Goal: Answer question/provide support

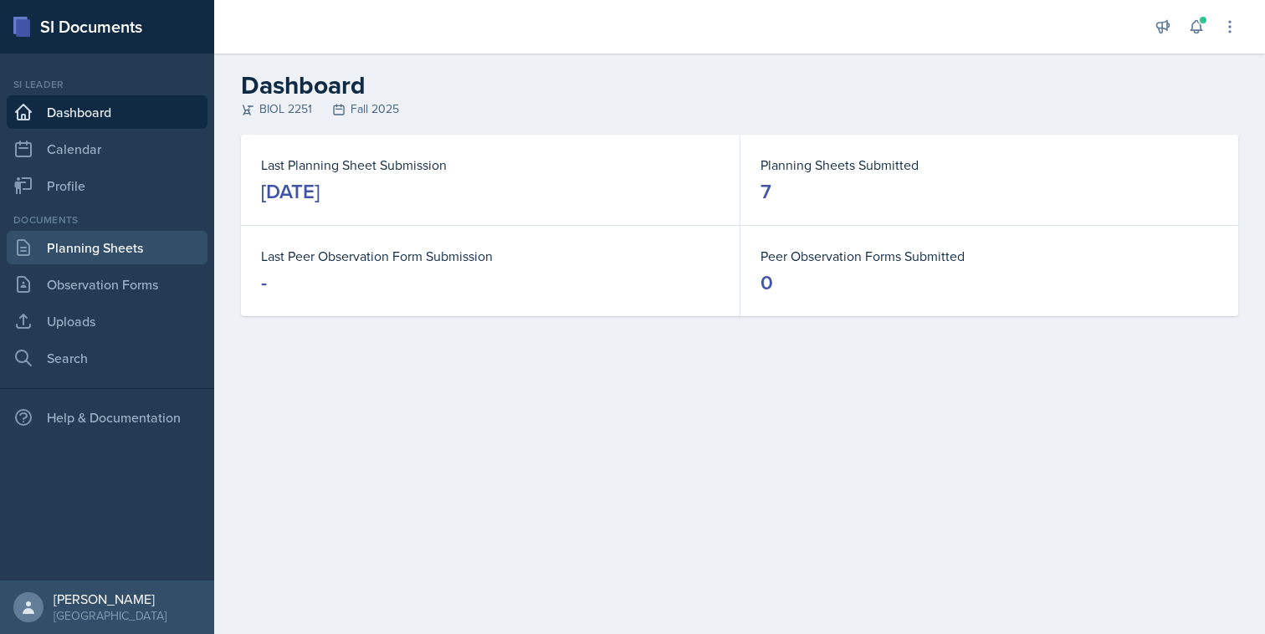
click at [142, 240] on link "Planning Sheets" at bounding box center [107, 247] width 201 height 33
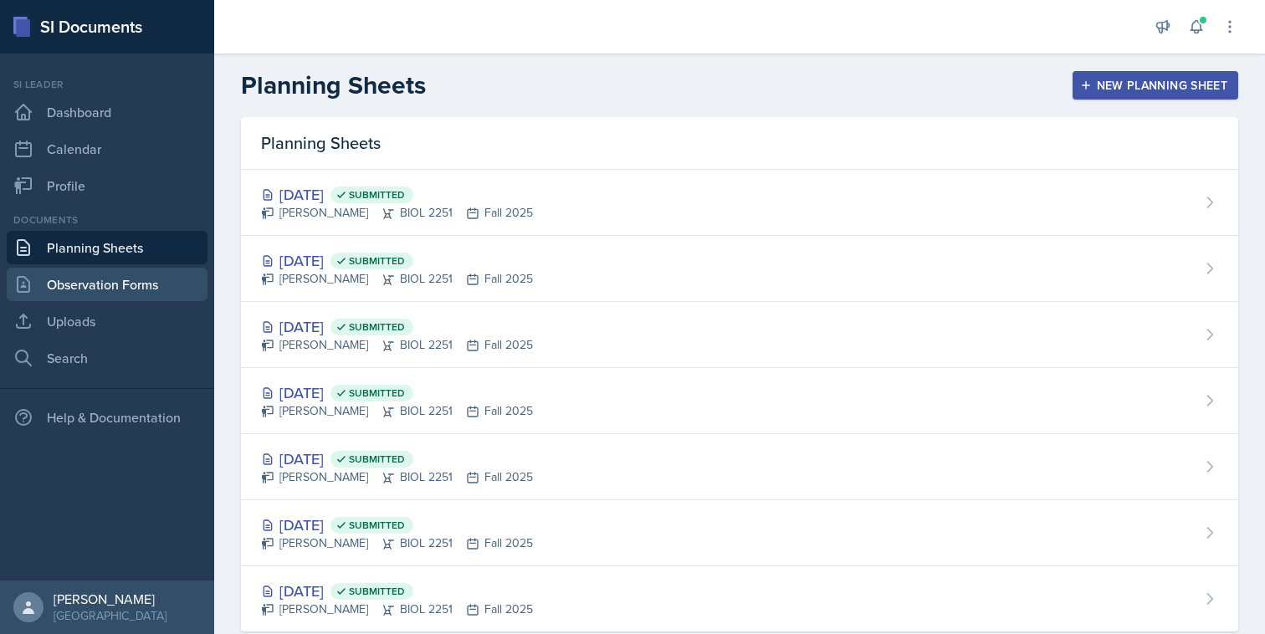
click at [136, 268] on link "Observation Forms" at bounding box center [107, 284] width 201 height 33
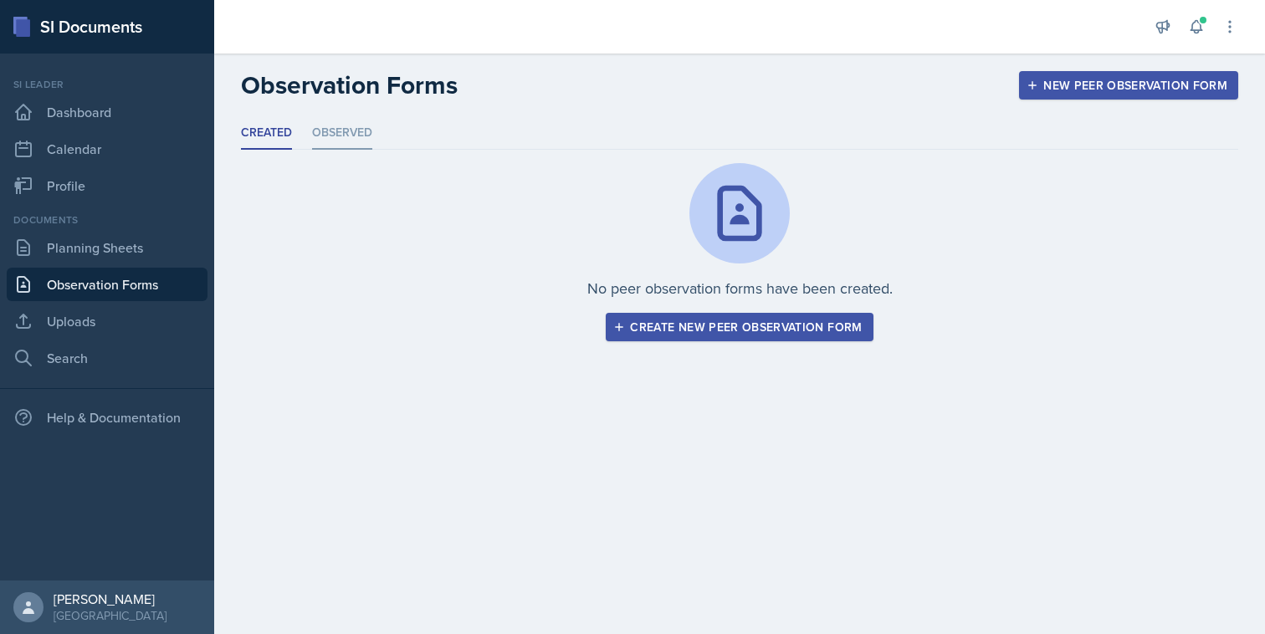
click at [352, 137] on li "Observed" at bounding box center [342, 133] width 60 height 33
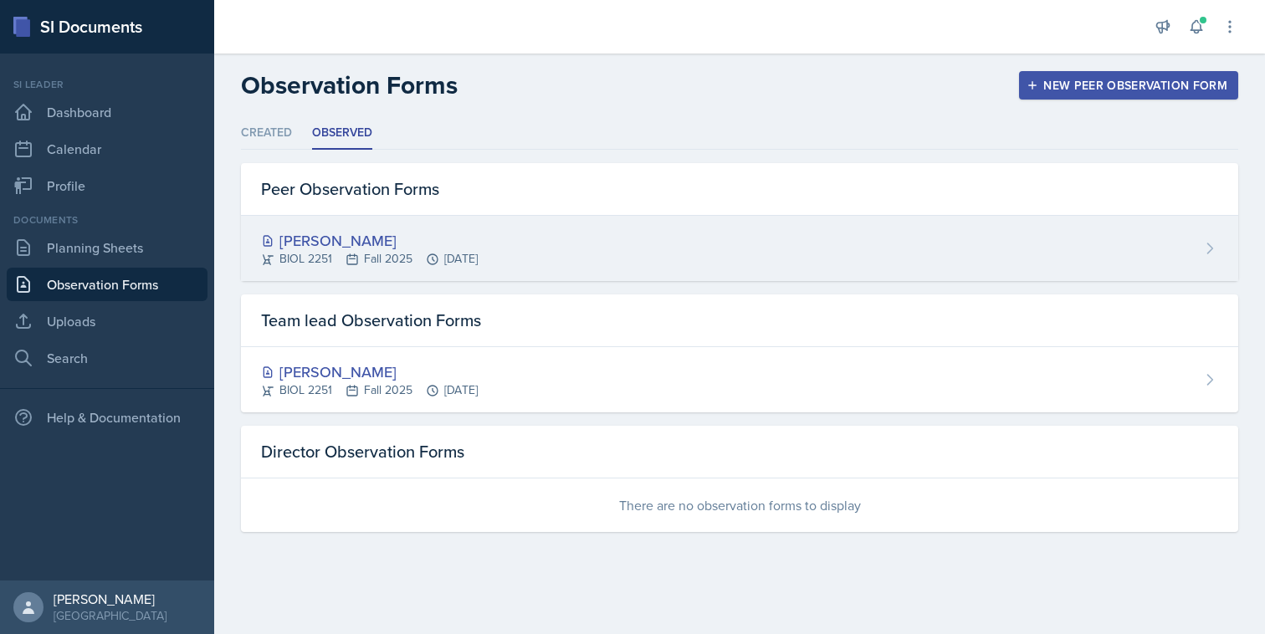
click at [302, 253] on div "BIOL 2251 Fall 2025 Sep 12th, 2025" at bounding box center [369, 259] width 217 height 18
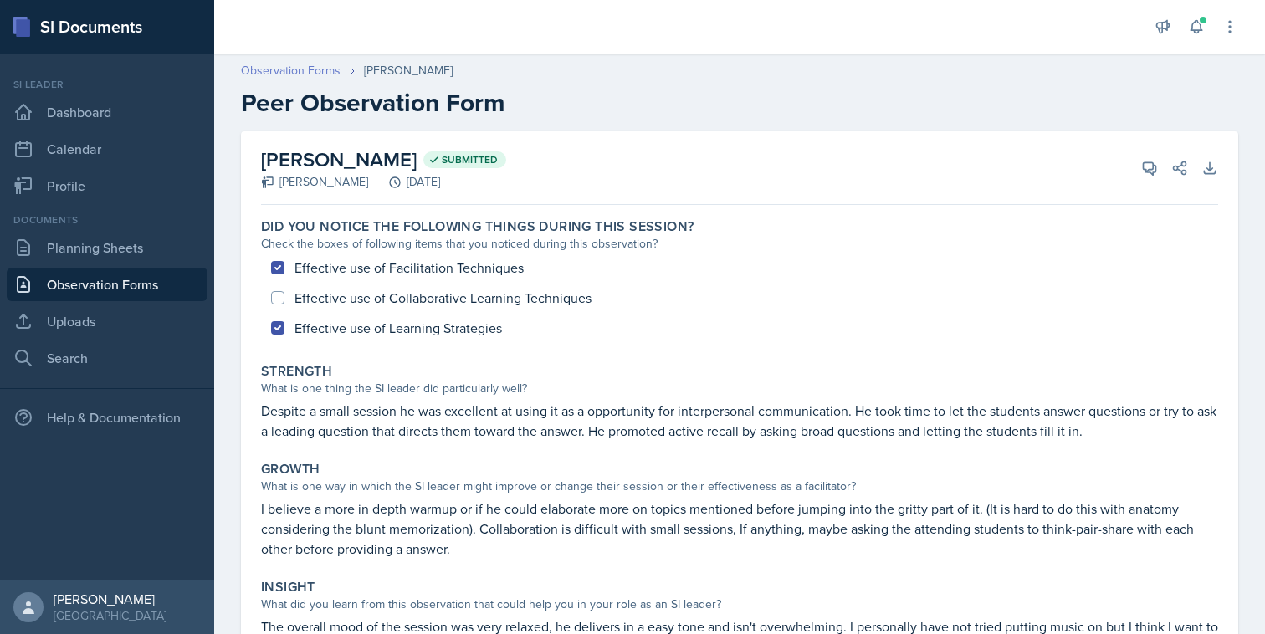
click at [295, 63] on link "Observation Forms" at bounding box center [291, 71] width 100 height 18
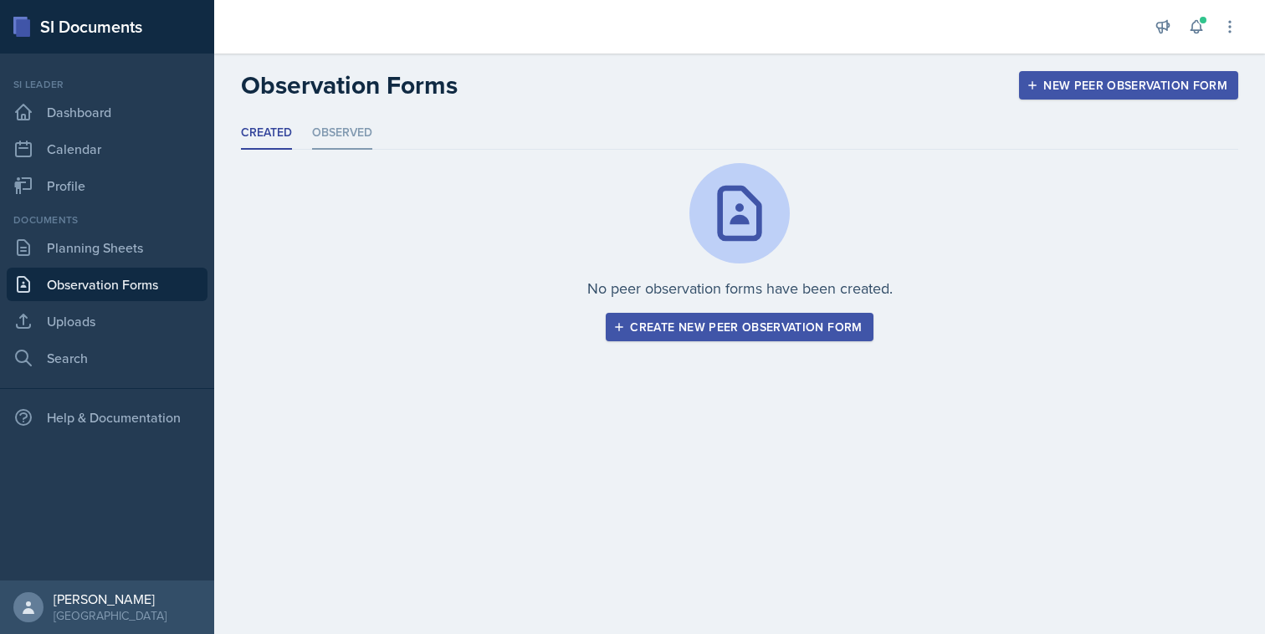
click at [330, 139] on li "Observed" at bounding box center [342, 133] width 60 height 33
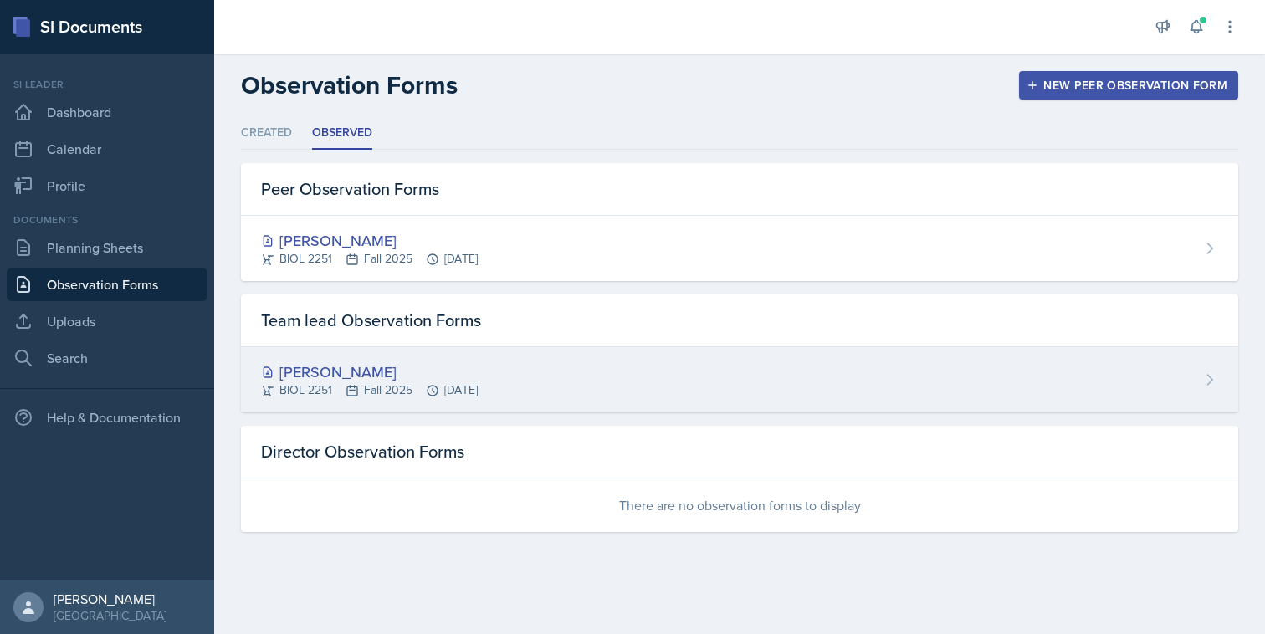
click at [307, 357] on div "Stone Zhang BIOL 2251 Fall 2025 Sep 12th, 2025" at bounding box center [739, 379] width 997 height 65
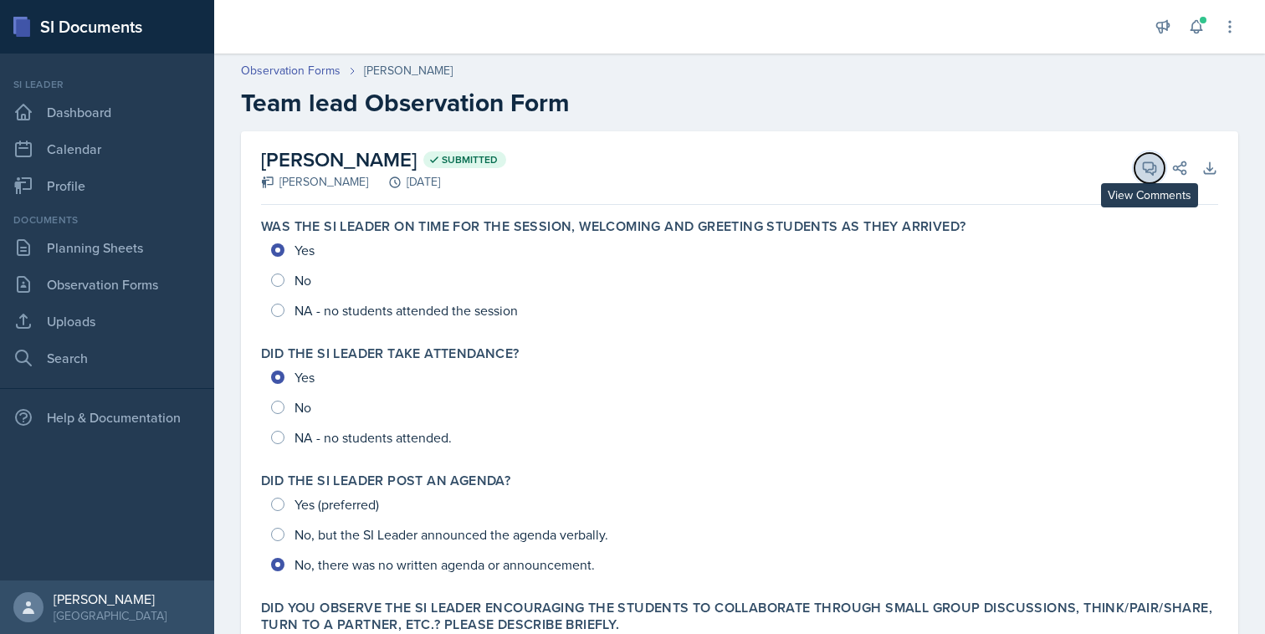
click at [1150, 166] on icon at bounding box center [1149, 168] width 17 height 17
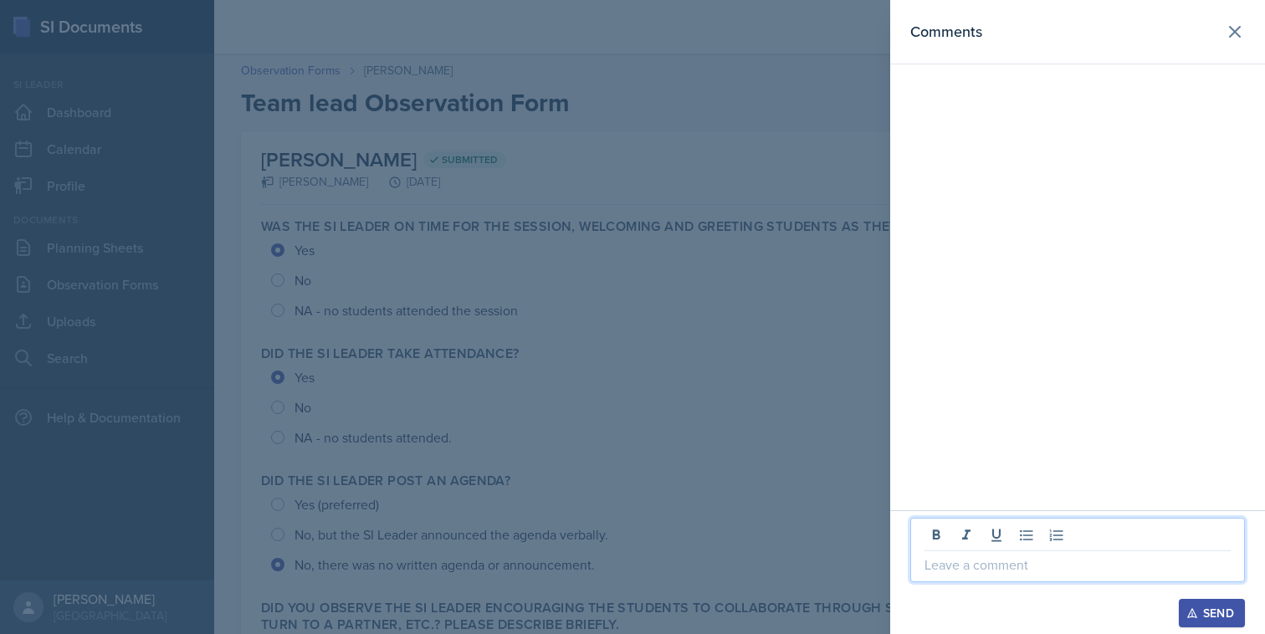
click at [1030, 572] on p at bounding box center [1077, 564] width 306 height 20
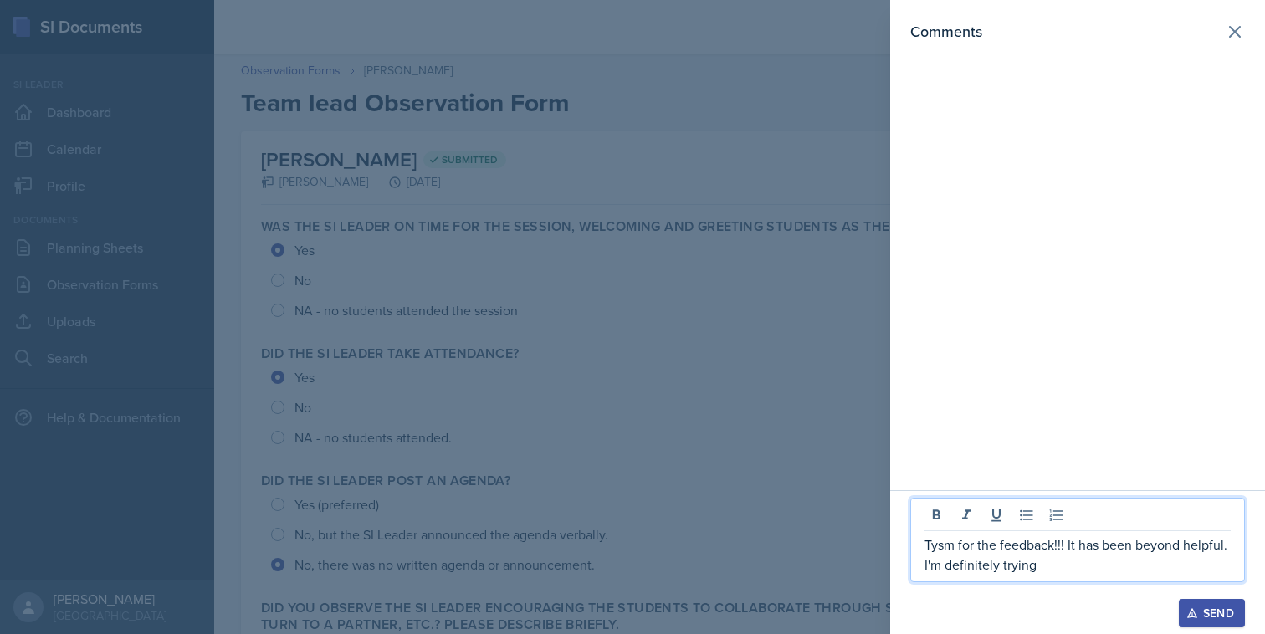
click at [1055, 550] on p "Tysm for the feedback!!! It has been beyond helpful. I'm definitely trying" at bounding box center [1077, 554] width 306 height 40
drag, startPoint x: 1033, startPoint y: 566, endPoint x: 1219, endPoint y: 550, distance: 187.2
click at [1219, 550] on p "Tysm for the feedback!!! It has been beyond helpful. I'm definitely trying" at bounding box center [1077, 554] width 306 height 40
click at [1147, 565] on p "Tysm for the feedback!!! It has been beyond helpful, and I'm def gonna take the…" at bounding box center [1077, 554] width 306 height 40
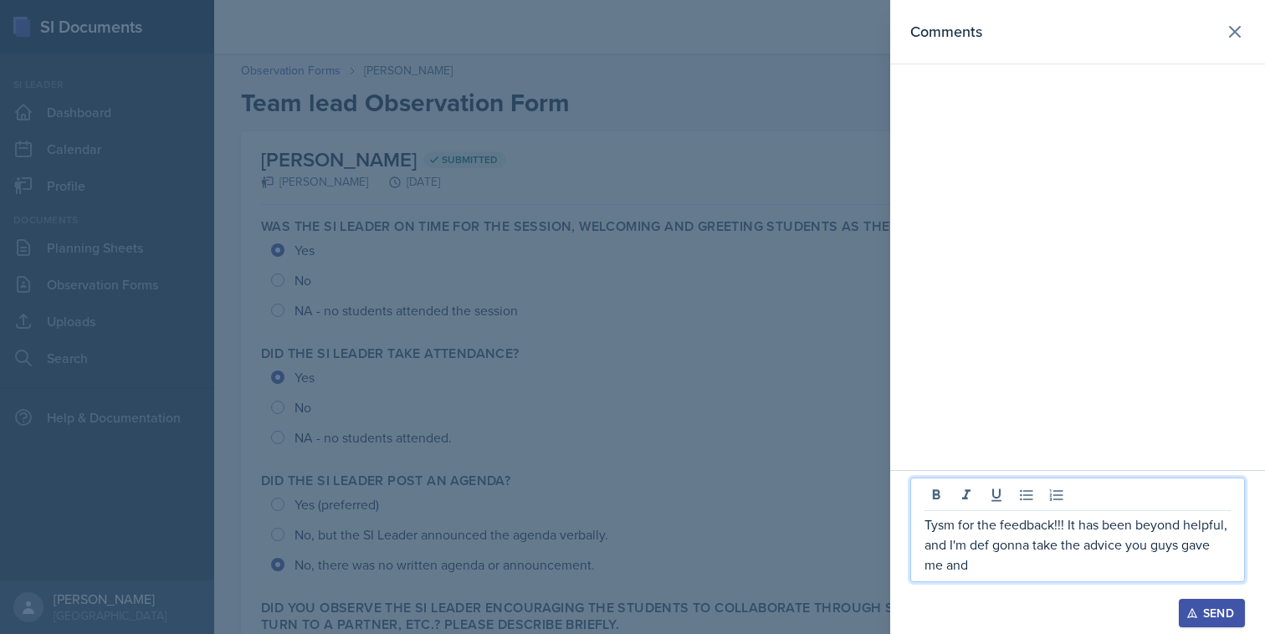
click at [1086, 571] on p "Tysm for the feedback!!! It has been beyond helpful, and I'm def gonna take the…" at bounding box center [1077, 544] width 306 height 60
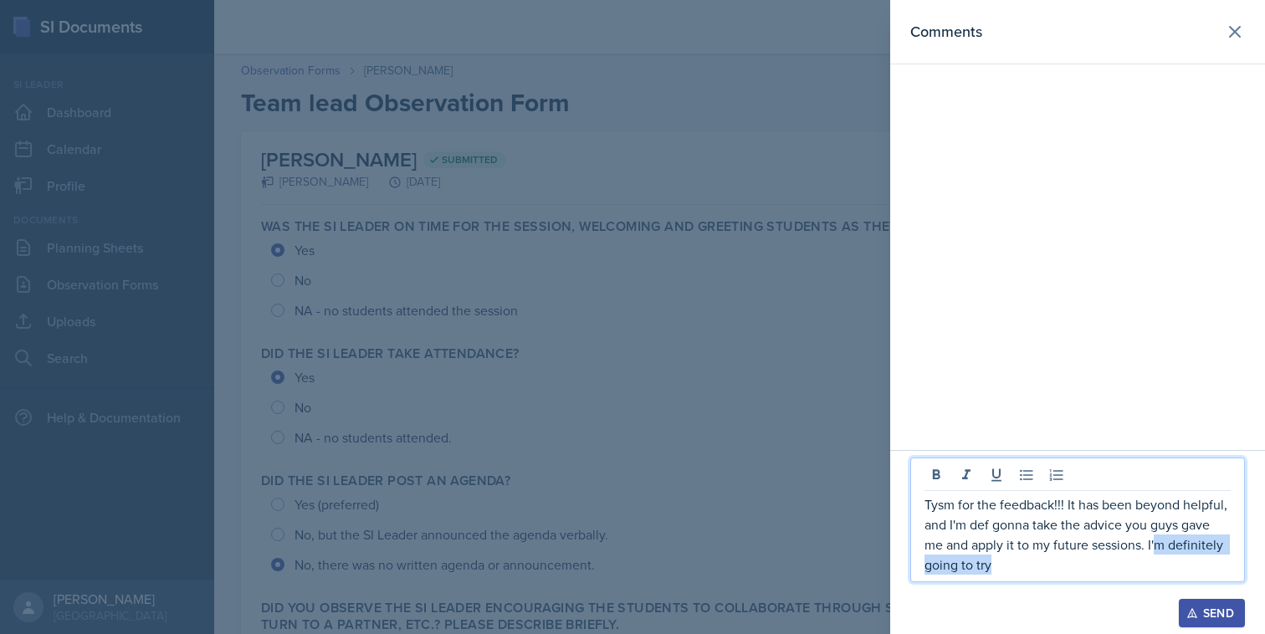
drag, startPoint x: 994, startPoint y: 568, endPoint x: 1153, endPoint y: 551, distance: 159.8
click at [1153, 551] on p "Tysm for the feedback!!! It has been beyond helpful, and I'm def gonna take the…" at bounding box center [1077, 534] width 306 height 80
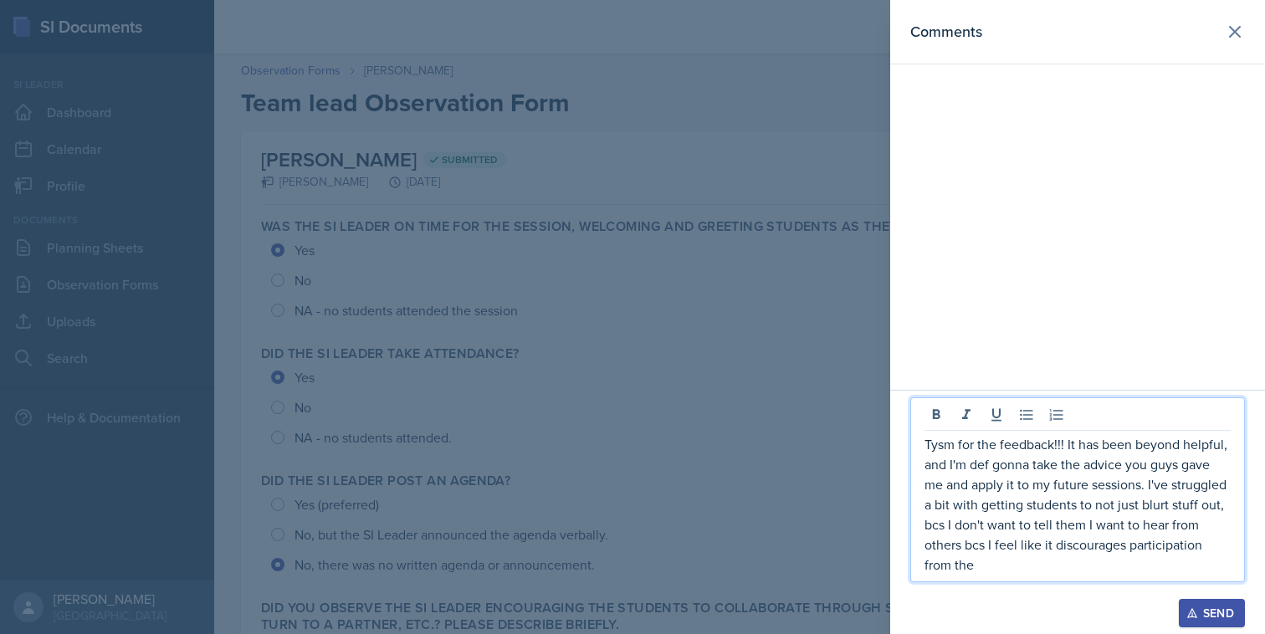
drag, startPoint x: 994, startPoint y: 565, endPoint x: 1055, endPoint y: 544, distance: 64.3
click at [1055, 544] on p "Tysm for the feedback!!! It has been beyond helpful, and I'm def gonna take the…" at bounding box center [1077, 504] width 306 height 141
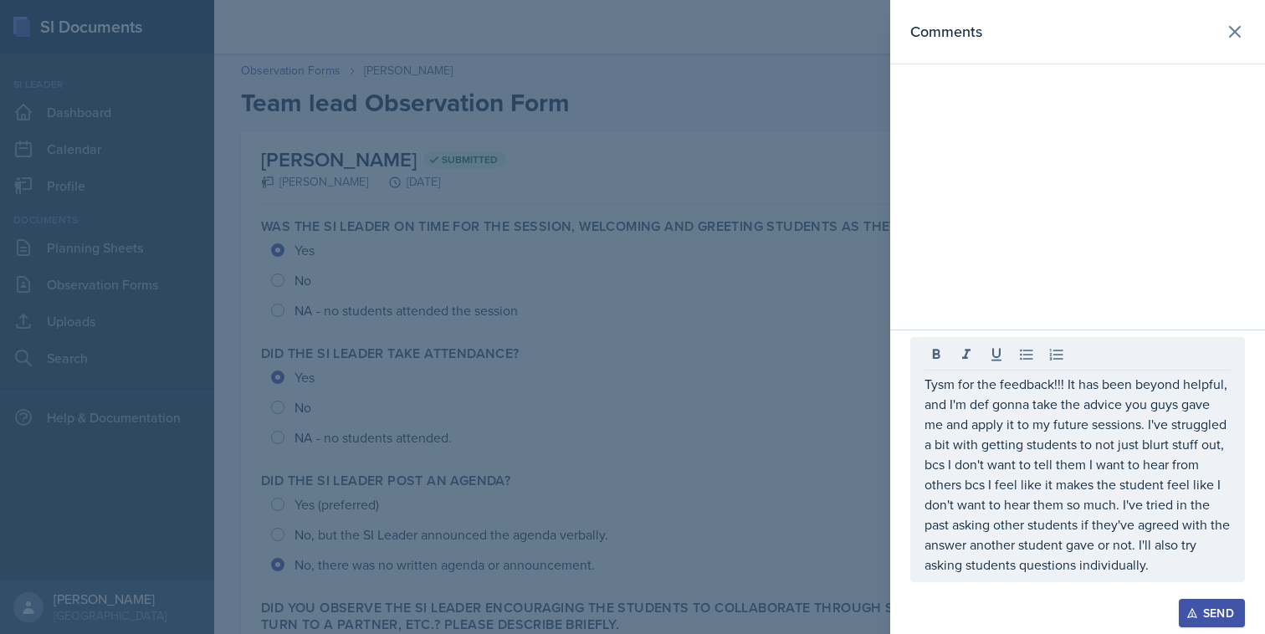
click at [921, 560] on div "Tysm for the feedback!!! It has been beyond helpful, and I'm def gonna take the…" at bounding box center [1077, 459] width 335 height 245
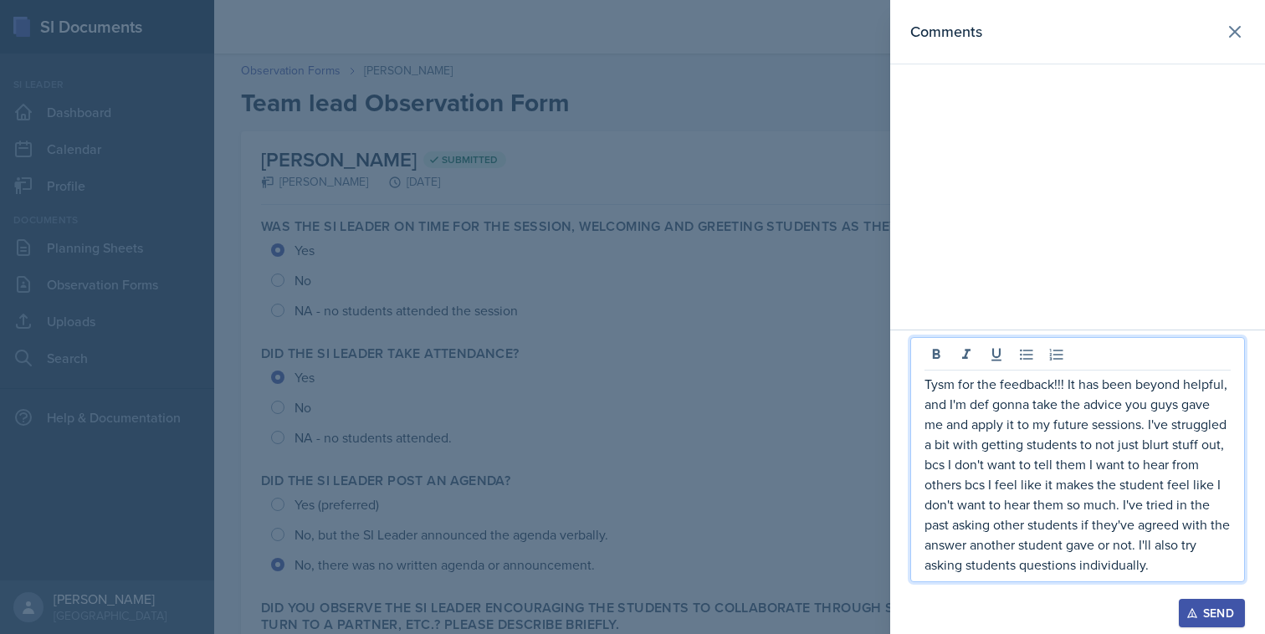
click at [921, 560] on div "Tysm for the feedback!!! It has been beyond helpful, and I'm def gonna take the…" at bounding box center [1077, 459] width 335 height 245
click at [924, 562] on p "Tysm for the feedback!!! It has been beyond helpful, and I'm def gonna take the…" at bounding box center [1077, 474] width 306 height 201
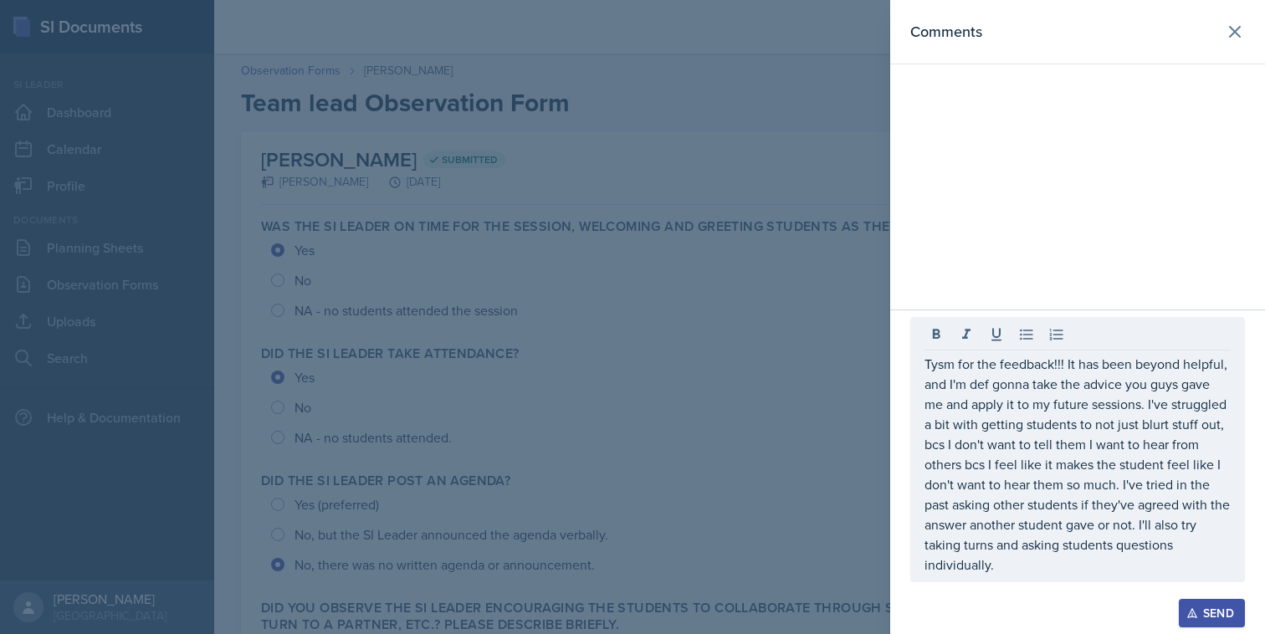
click at [1191, 609] on icon "button" at bounding box center [1191, 613] width 9 height 9
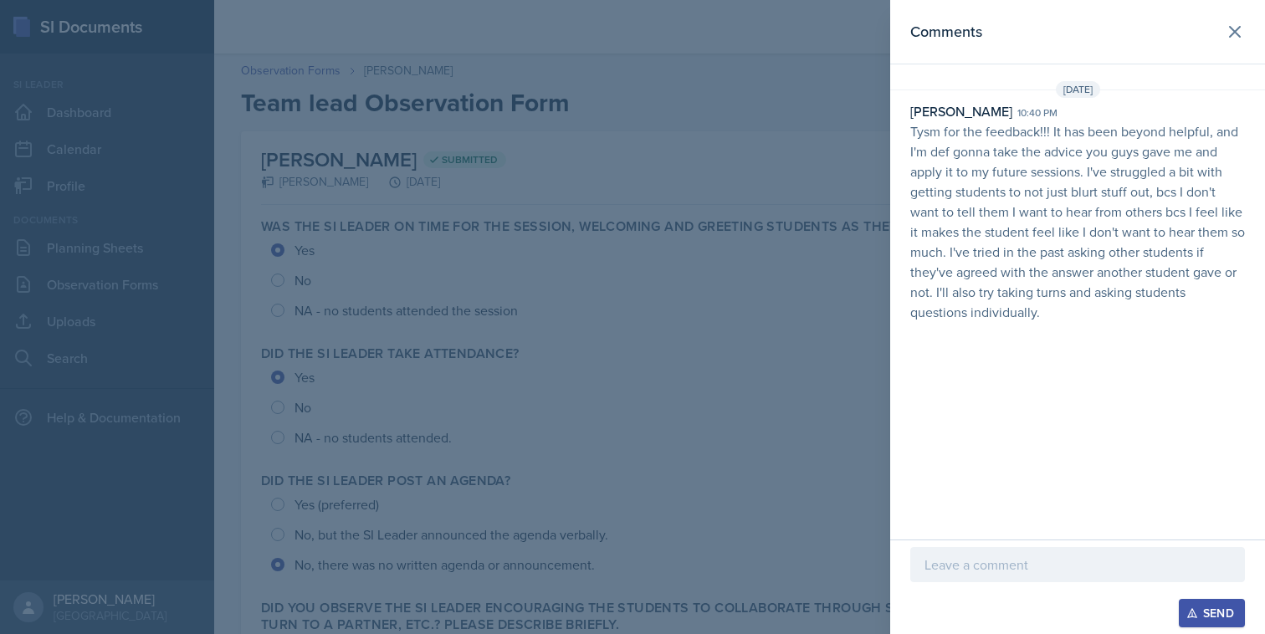
click at [845, 270] on div at bounding box center [632, 317] width 1265 height 634
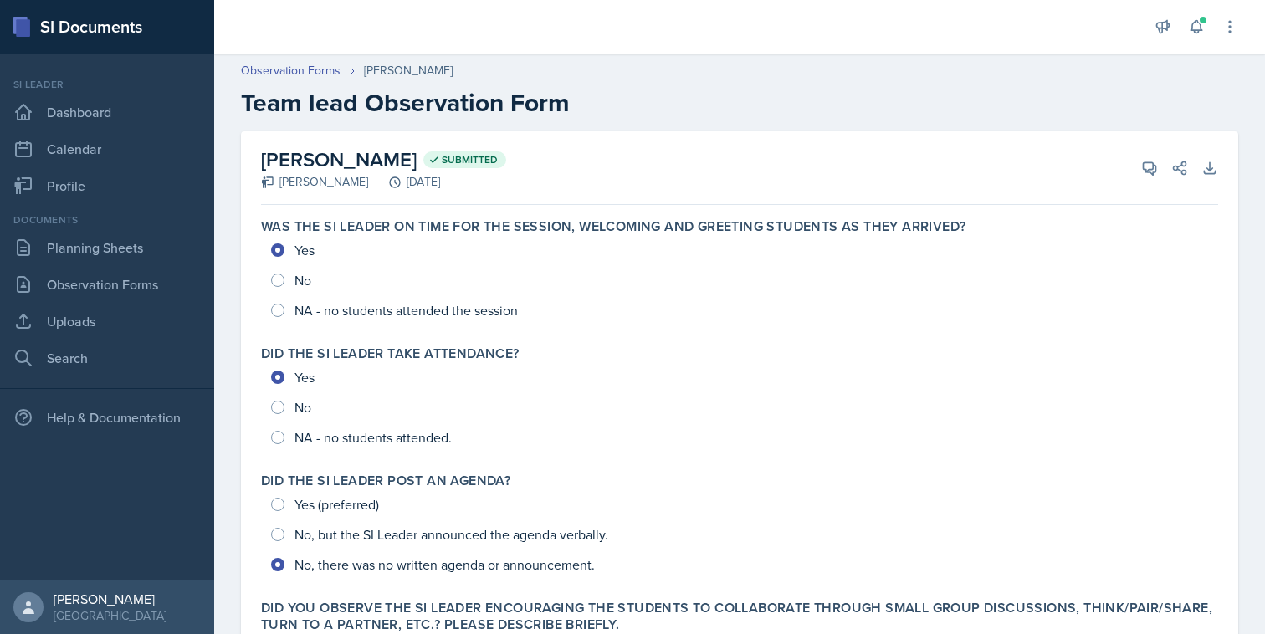
scroll to position [746, 0]
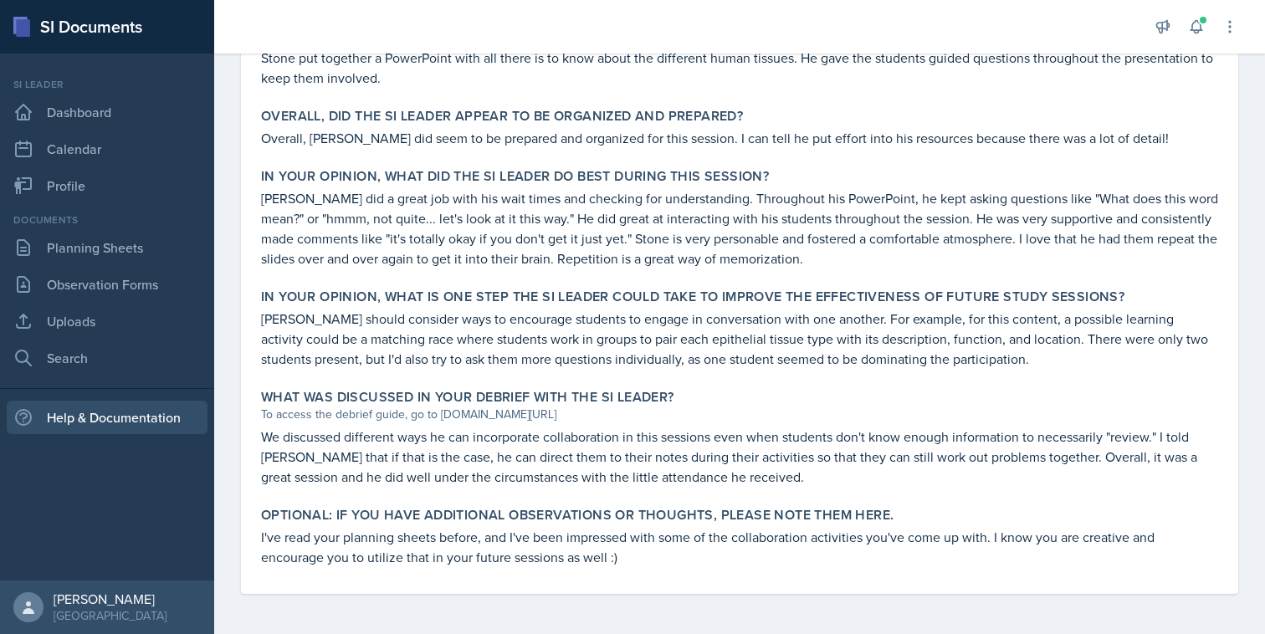
click at [130, 410] on div "Help & Documentation" at bounding box center [107, 417] width 201 height 33
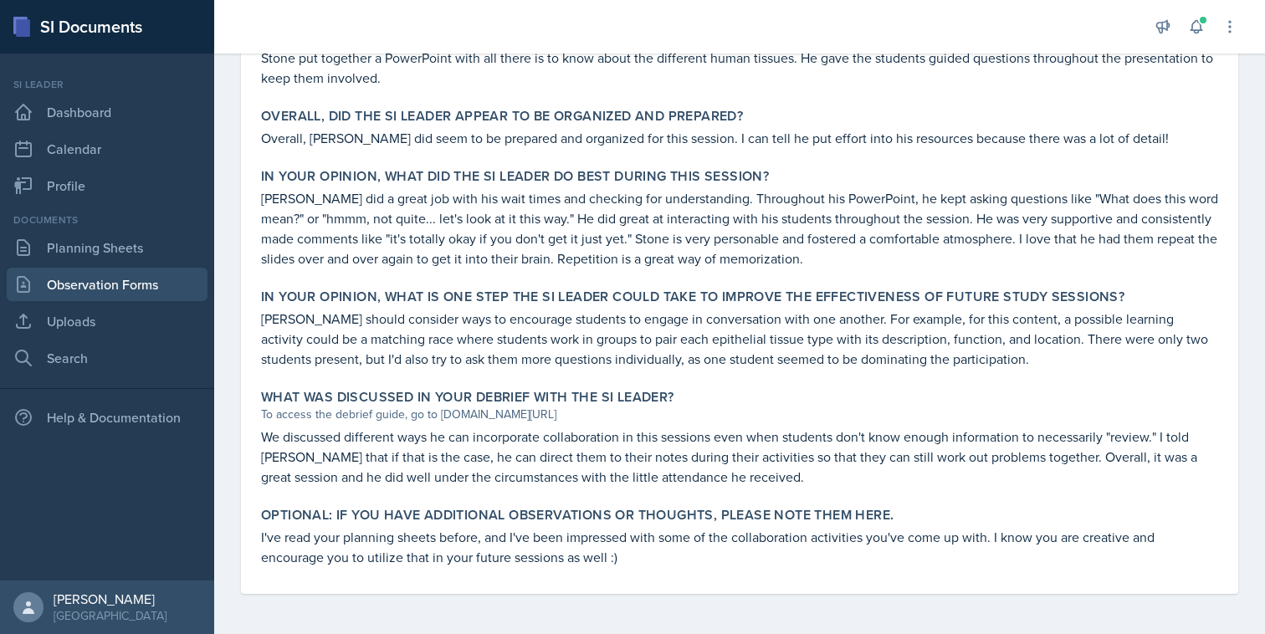
click at [128, 295] on link "Observation Forms" at bounding box center [107, 284] width 201 height 33
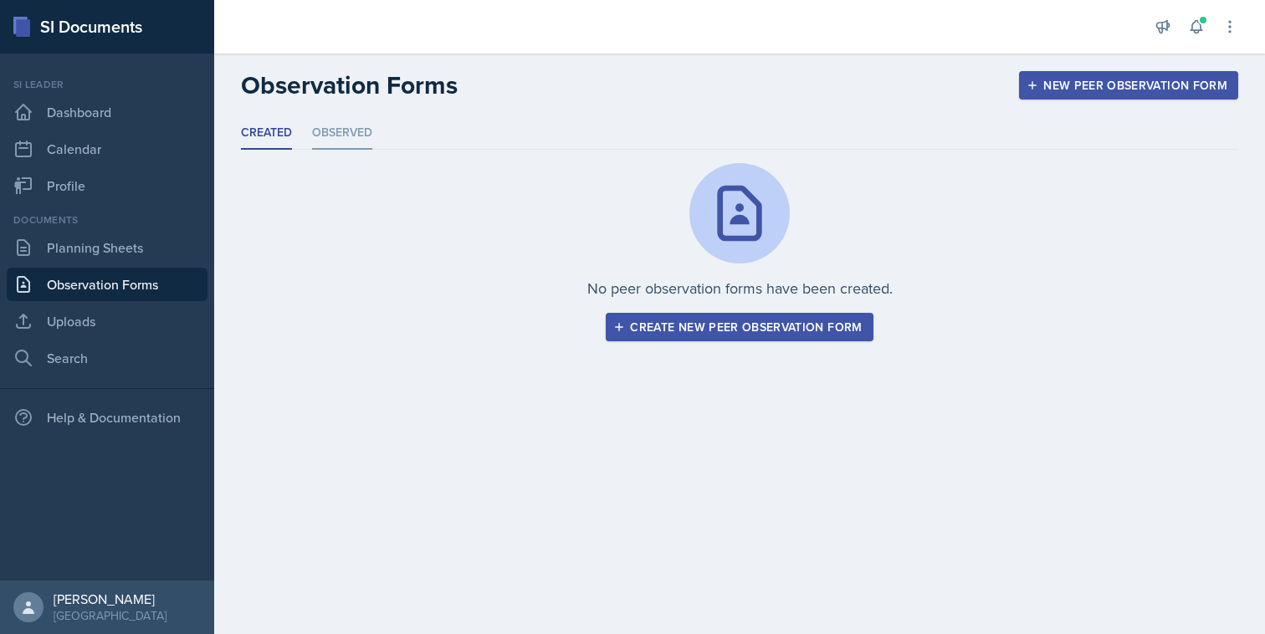
click at [316, 144] on li "Observed" at bounding box center [342, 133] width 60 height 33
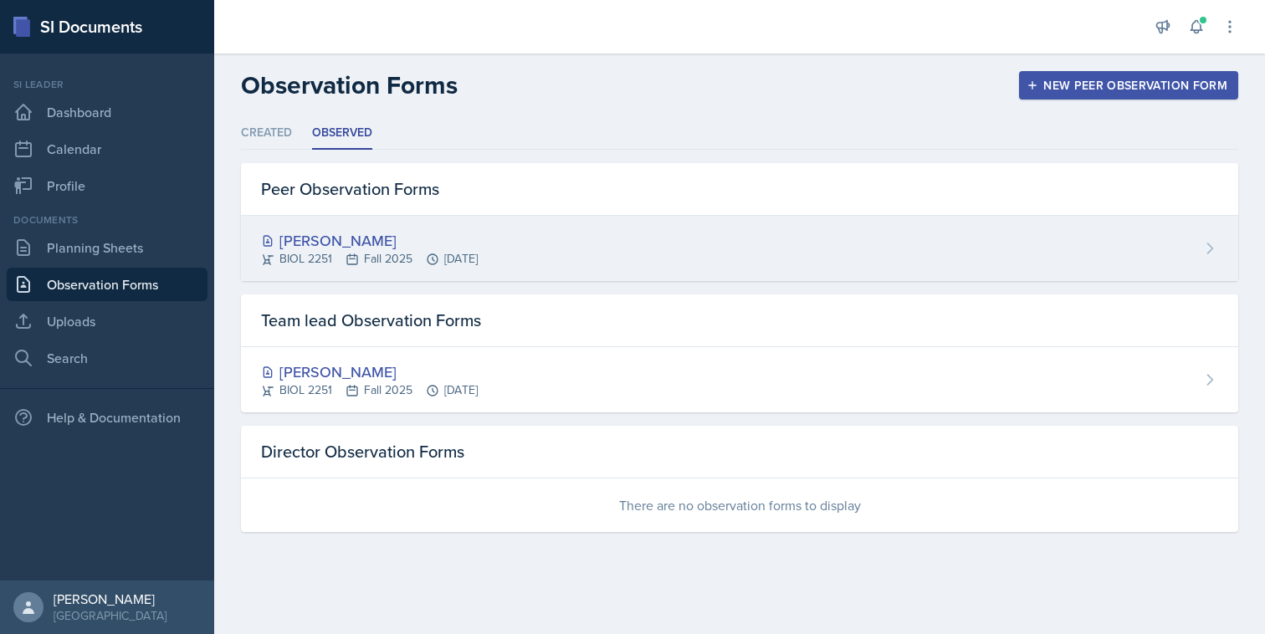
click at [286, 227] on div "Stone Zhang BIOL 2251 Fall 2025 Sep 12th, 2025" at bounding box center [739, 248] width 997 height 65
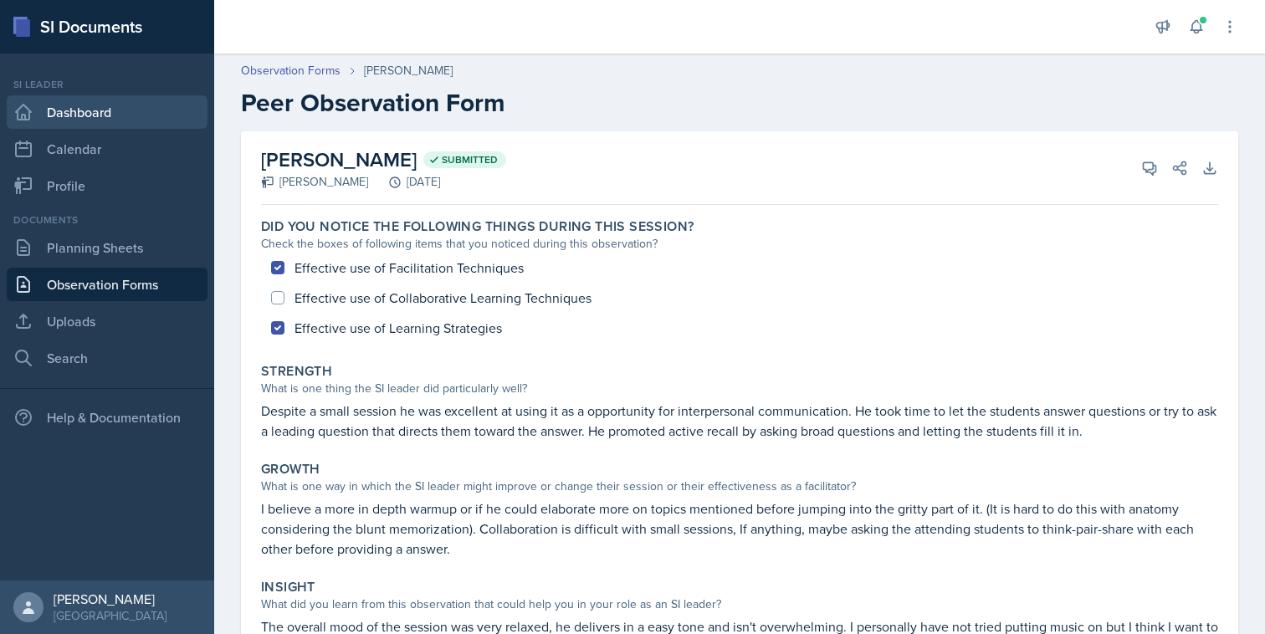
click at [121, 110] on link "Dashboard" at bounding box center [107, 111] width 201 height 33
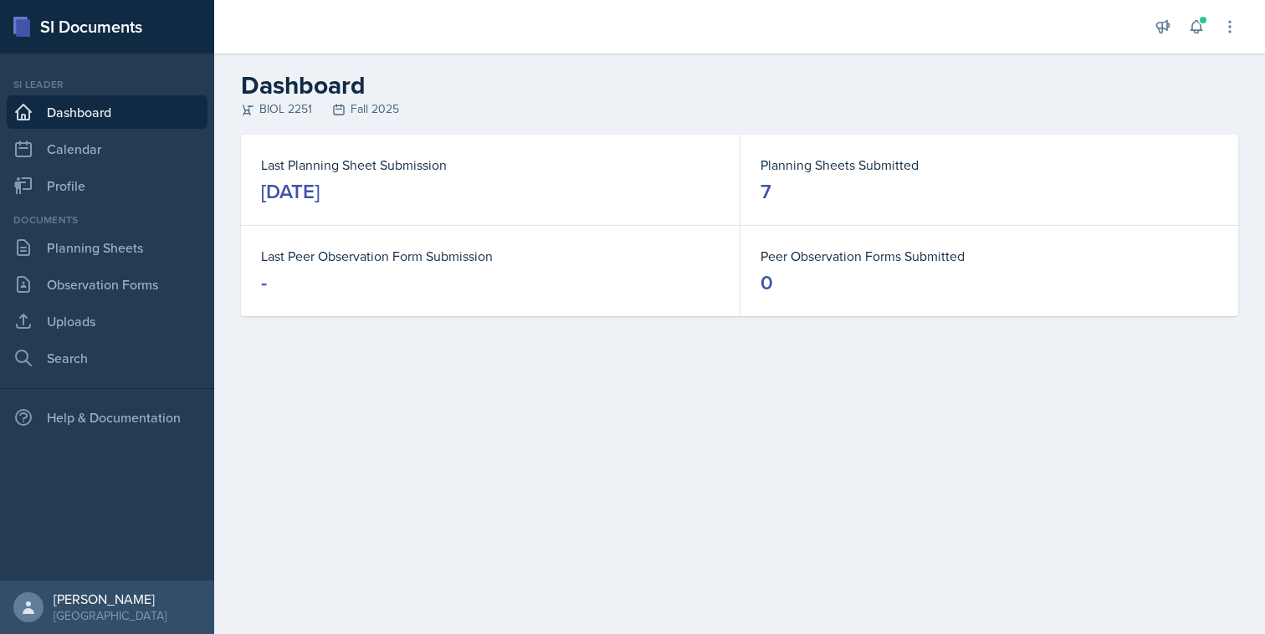
click at [918, 175] on dl "Planning Sheets Submitted 7" at bounding box center [988, 180] width 457 height 50
click at [82, 286] on link "Observation Forms" at bounding box center [107, 284] width 201 height 33
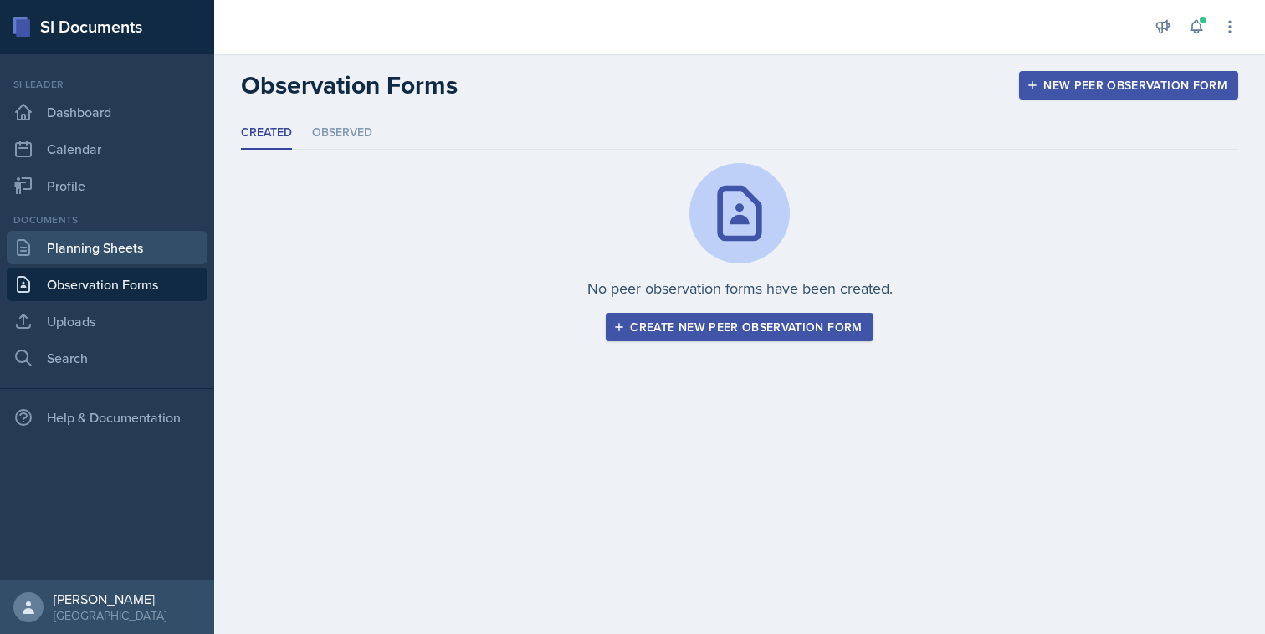
click at [120, 255] on link "Planning Sheets" at bounding box center [107, 247] width 201 height 33
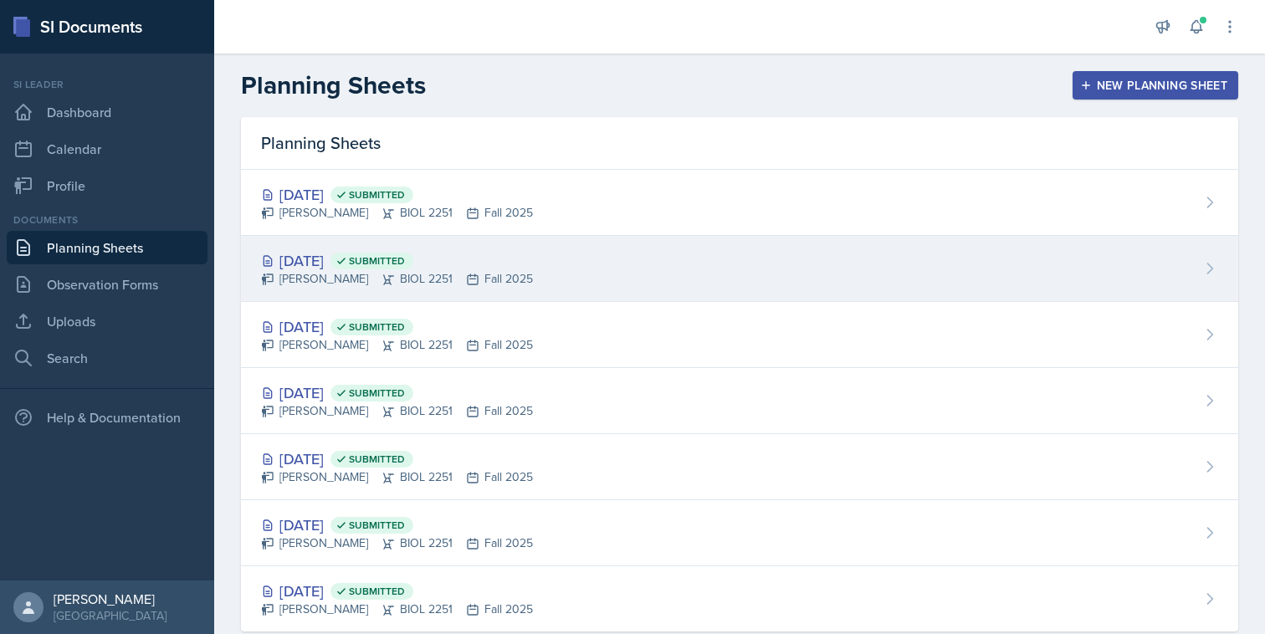
scroll to position [38, 0]
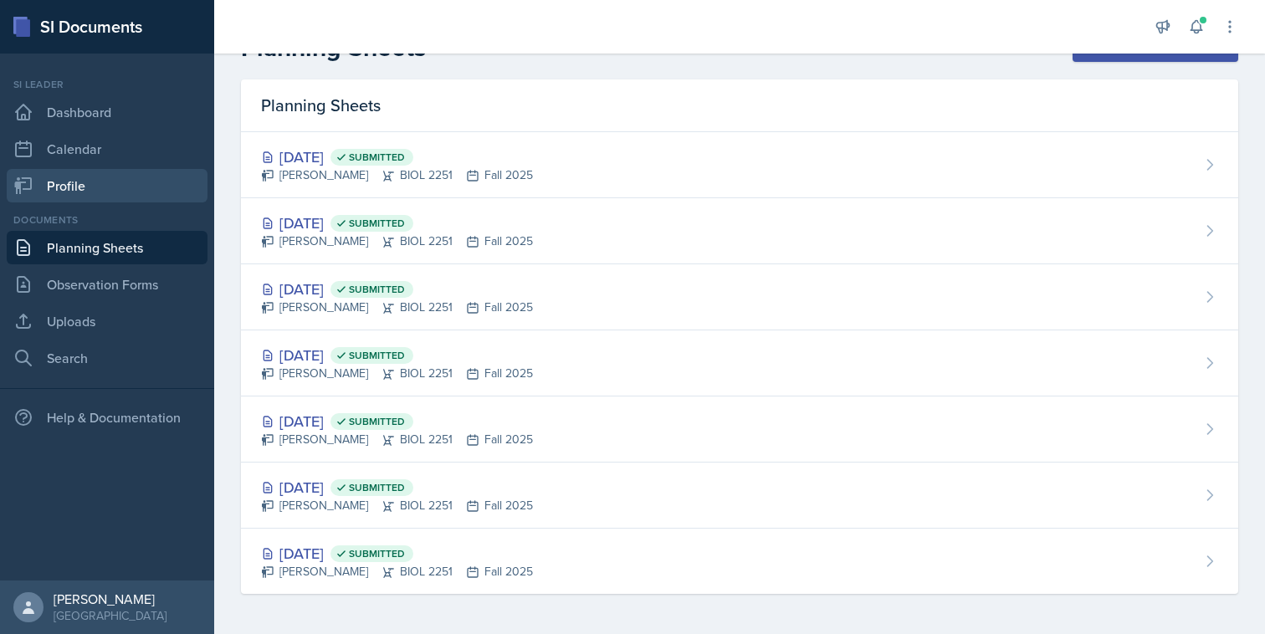
click at [127, 193] on link "Profile" at bounding box center [107, 185] width 201 height 33
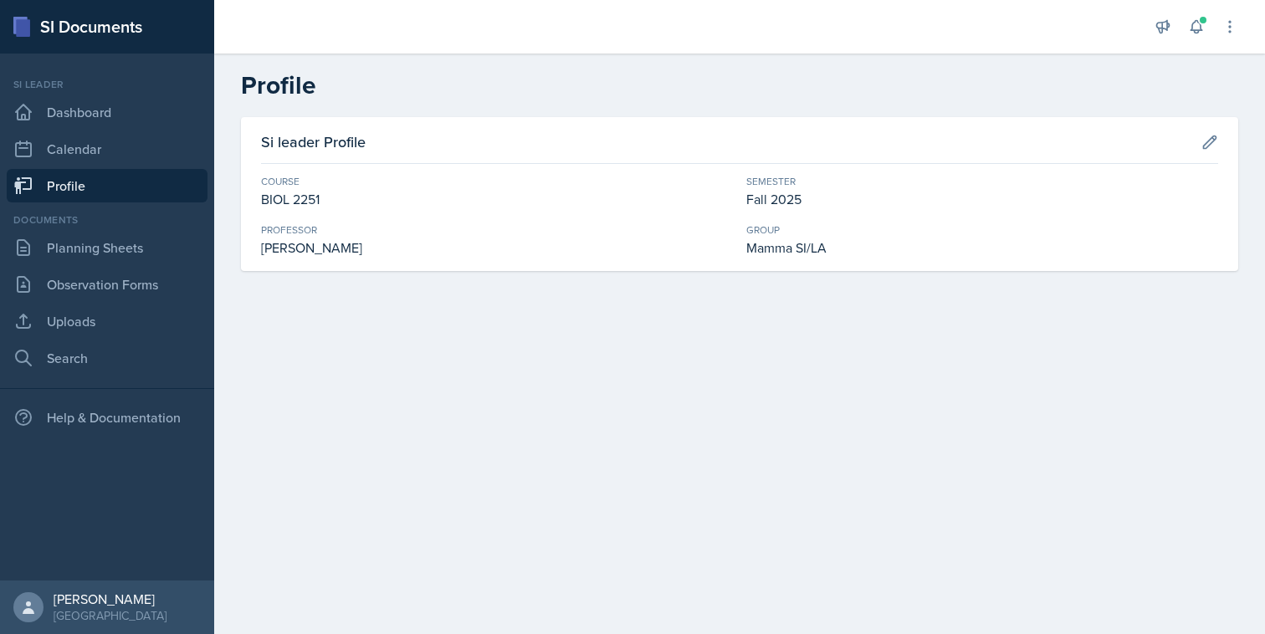
click at [135, 170] on link "Profile" at bounding box center [107, 185] width 201 height 33
click at [135, 168] on div "Si leader Dashboard Calendar Profile" at bounding box center [107, 139] width 201 height 125
click at [141, 156] on link "Calendar" at bounding box center [107, 148] width 201 height 33
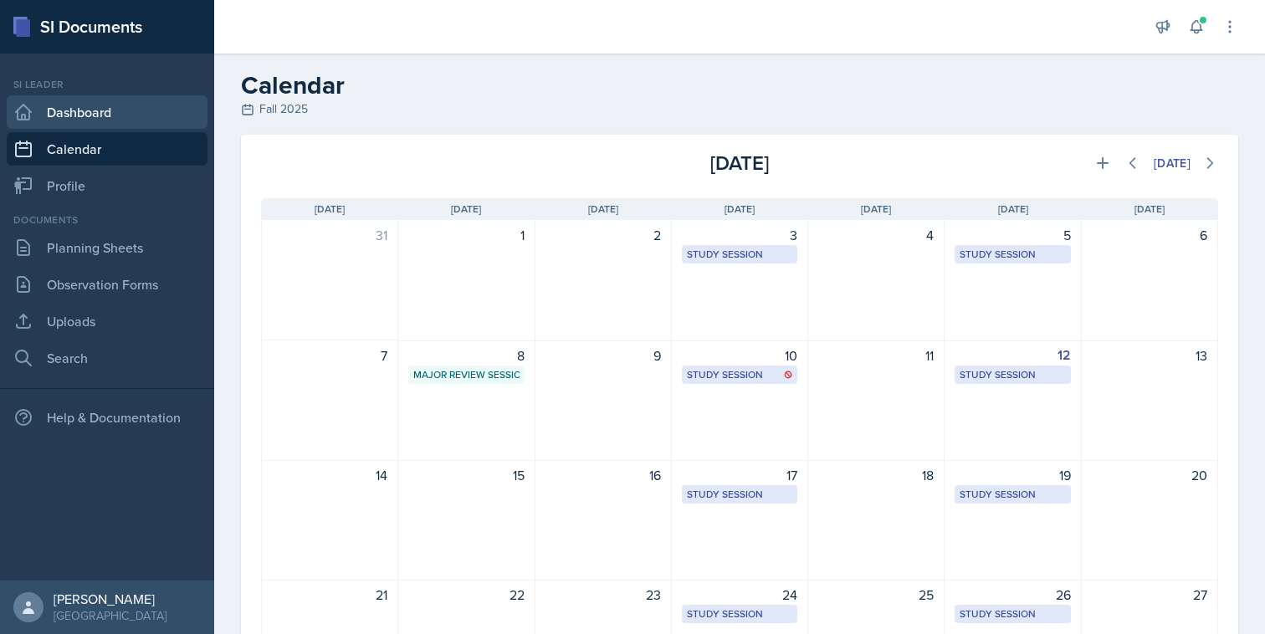
click at [166, 106] on link "Dashboard" at bounding box center [107, 111] width 201 height 33
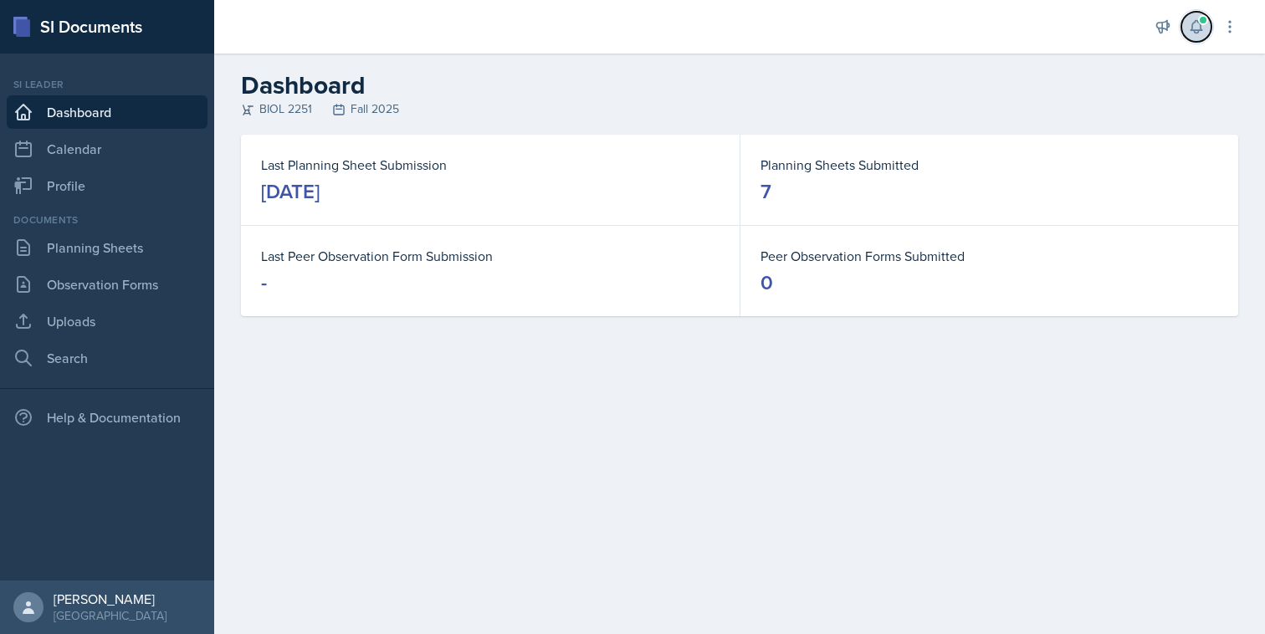
click at [1203, 22] on span at bounding box center [1203, 20] width 10 height 10
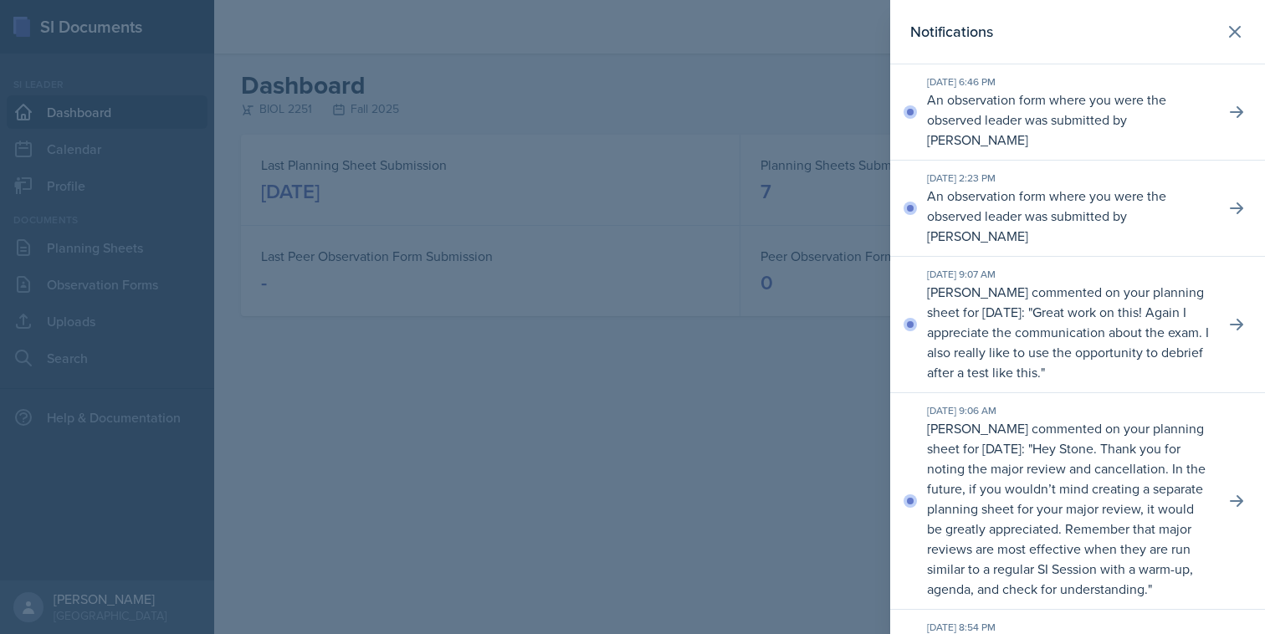
click at [840, 247] on div at bounding box center [632, 317] width 1265 height 634
